Goal: Task Accomplishment & Management: Manage account settings

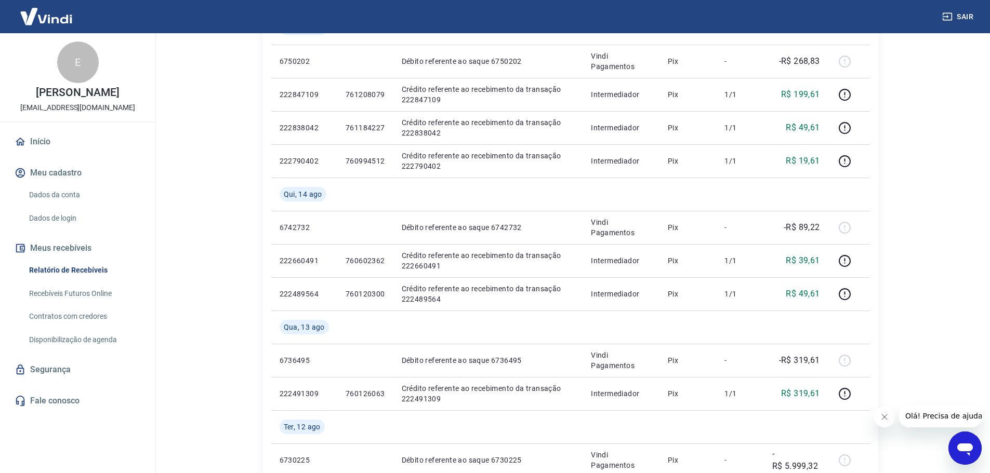
scroll to position [875, 0]
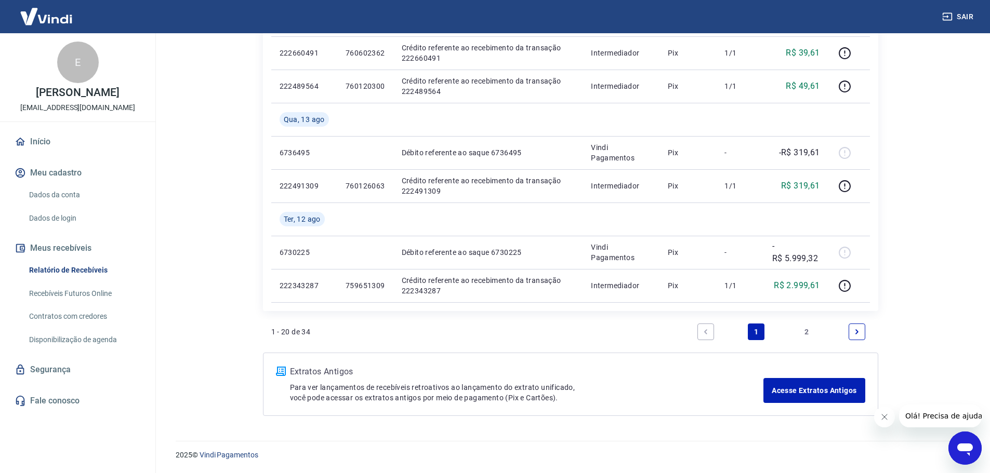
click at [959, 19] on button "Sair" at bounding box center [958, 16] width 37 height 19
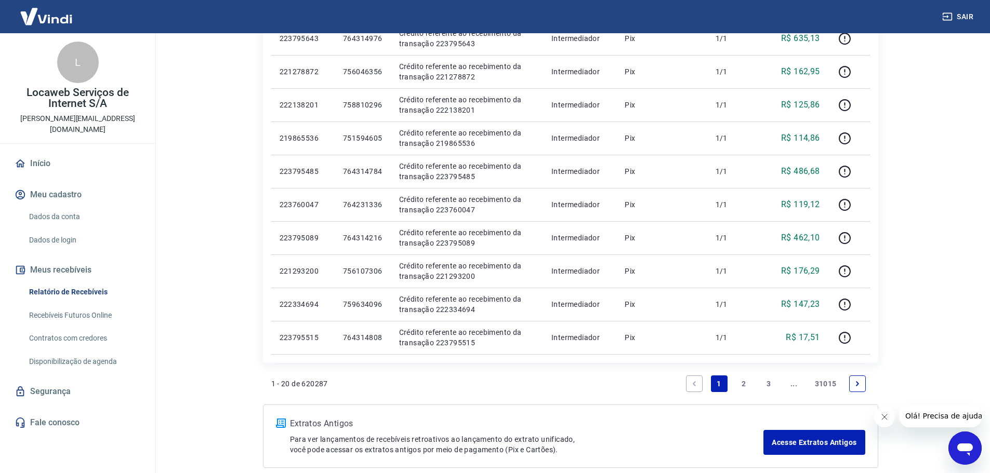
scroll to position [609, 0]
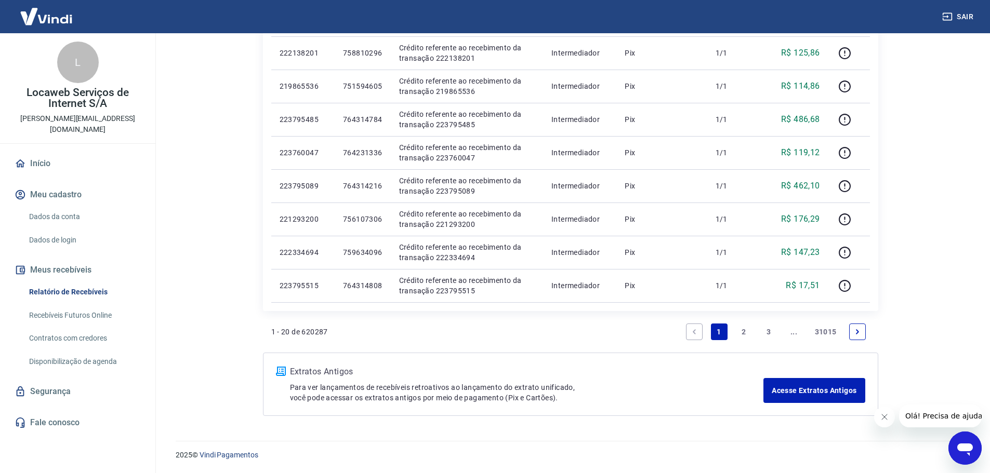
click at [79, 282] on link "Relatório de Recebíveis" at bounding box center [84, 292] width 118 height 21
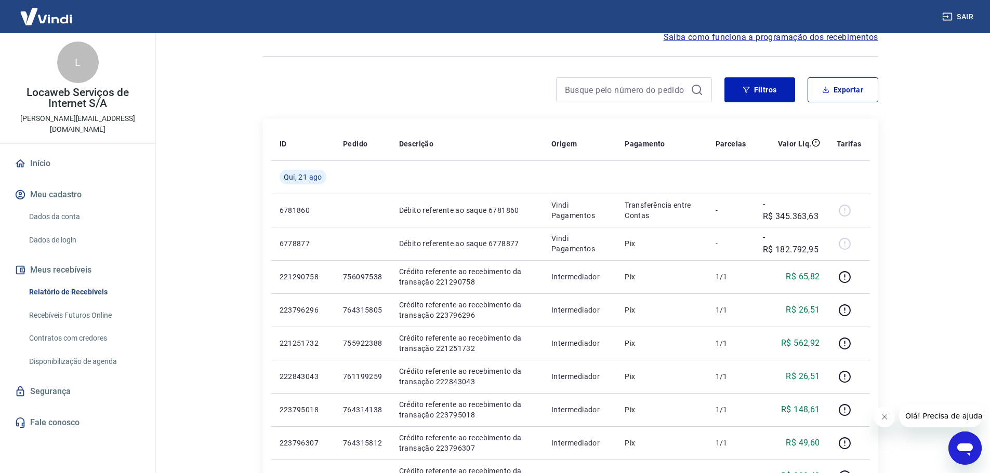
scroll to position [208, 0]
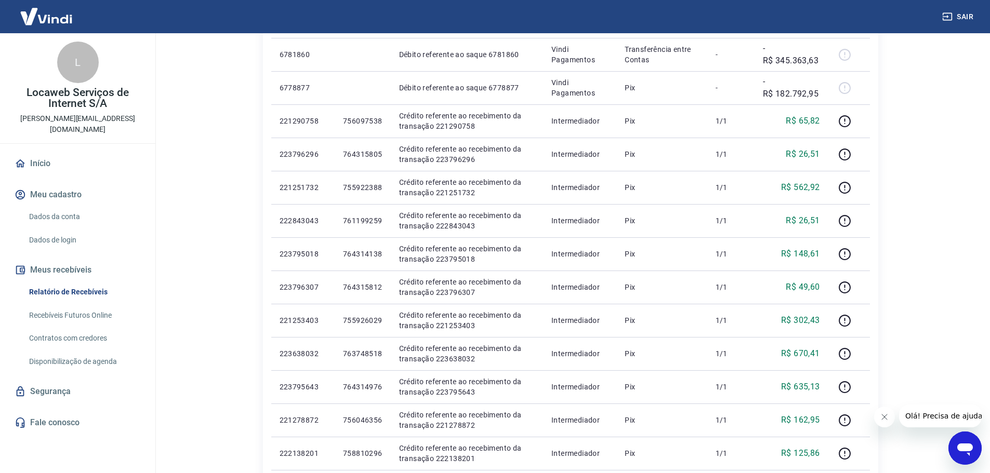
drag, startPoint x: 987, startPoint y: 238, endPoint x: 986, endPoint y: 285, distance: 47.3
click at [986, 266] on html "Sair L Locaweb Serviços de Internet S/A [EMAIL_ADDRESS][DOMAIN_NAME] Início Meu…" at bounding box center [495, 28] width 990 height 473
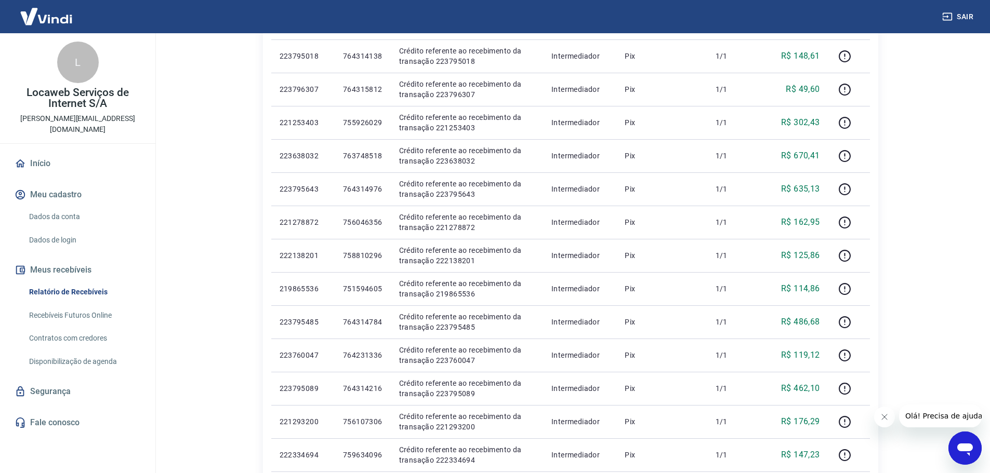
scroll to position [609, 0]
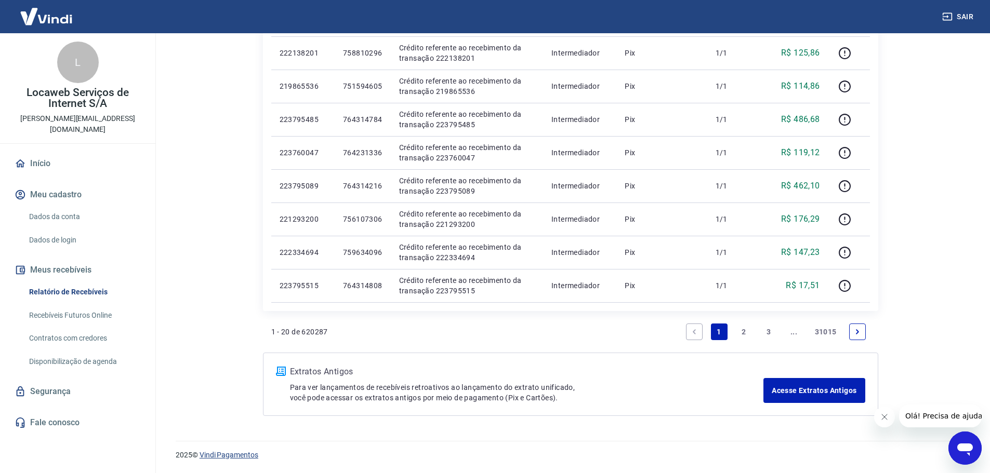
click at [242, 458] on link "Vindi Pagamentos" at bounding box center [229, 455] width 59 height 8
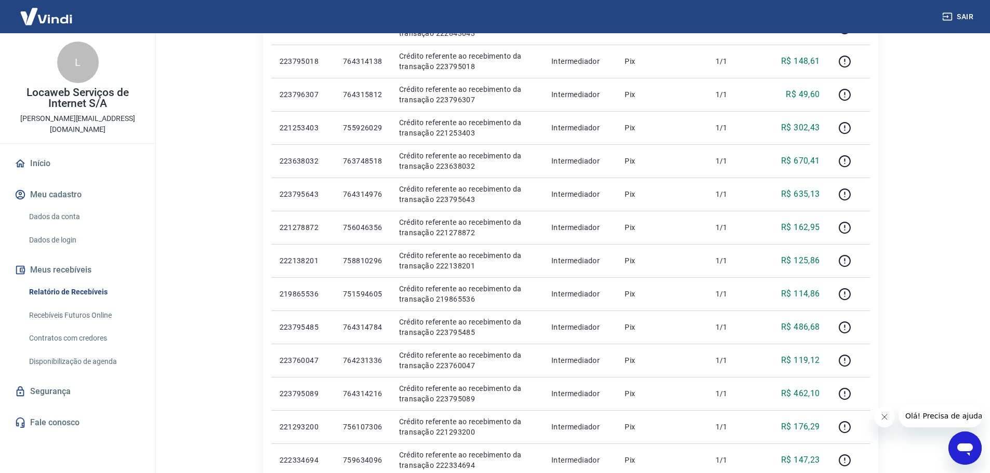
click at [51, 14] on img at bounding box center [46, 17] width 68 height 32
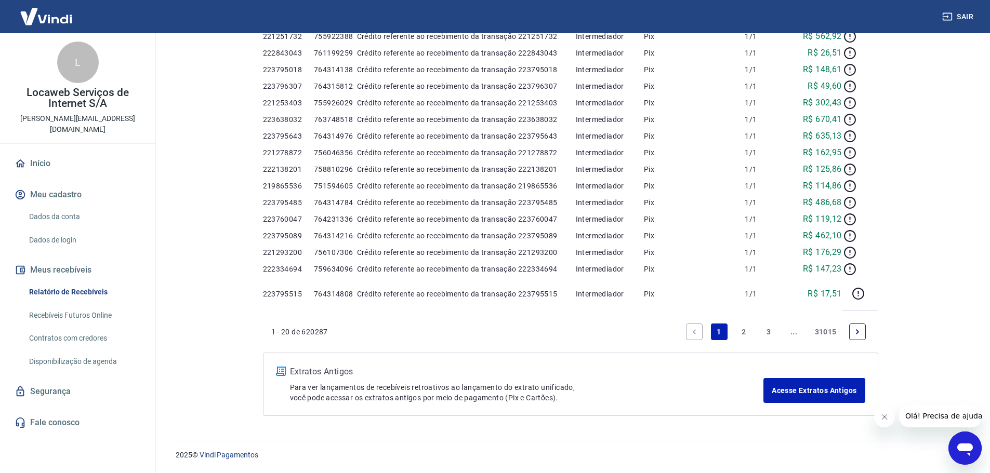
scroll to position [410, 0]
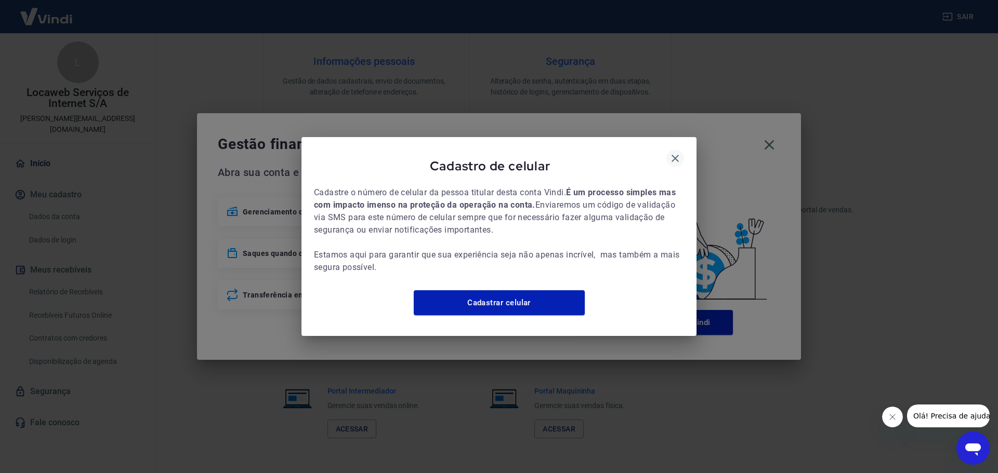
click at [674, 155] on icon "button" at bounding box center [674, 158] width 7 height 7
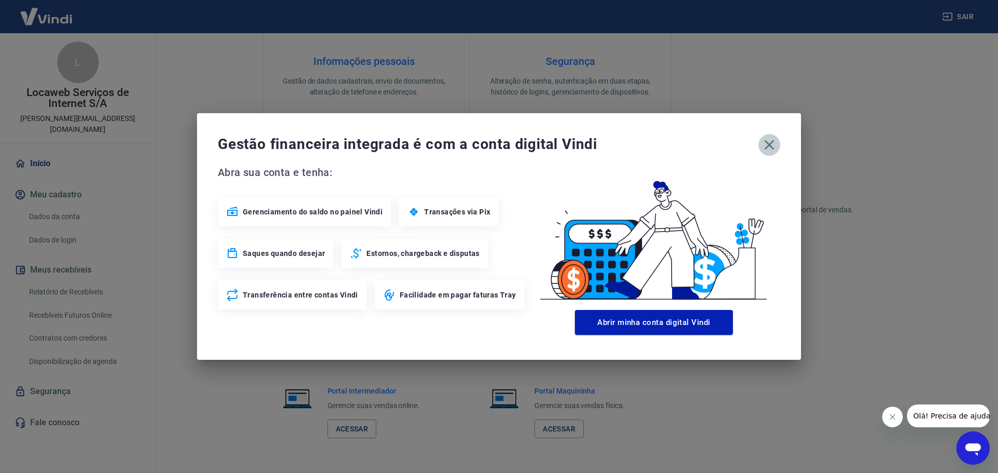
click at [763, 140] on icon "button" at bounding box center [769, 145] width 17 height 17
